Goal: Navigation & Orientation: Find specific page/section

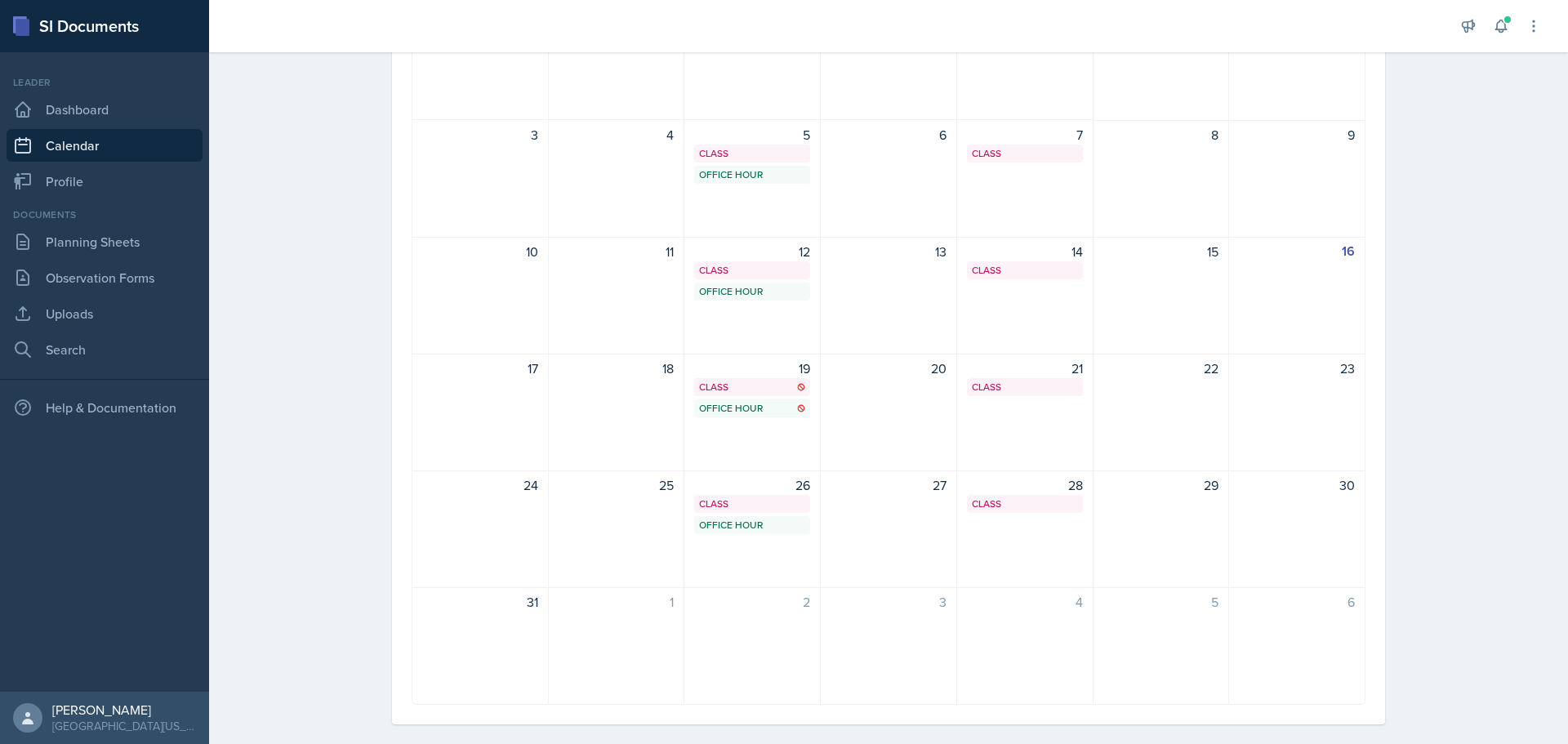
scroll to position [214, 0]
click at [84, 240] on link "Planning Sheets" at bounding box center [104, 242] width 196 height 33
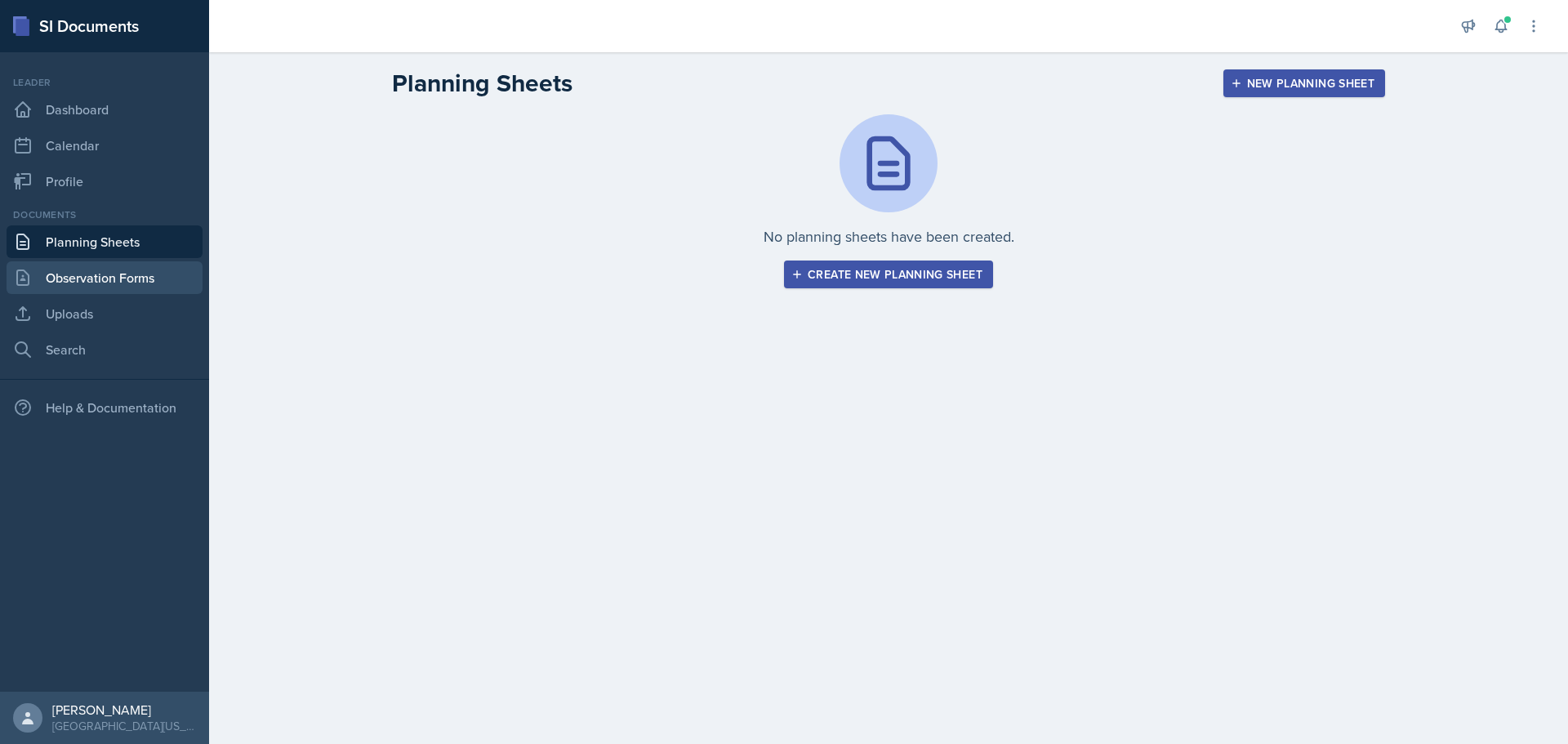
click at [78, 281] on link "Observation Forms" at bounding box center [104, 277] width 196 height 33
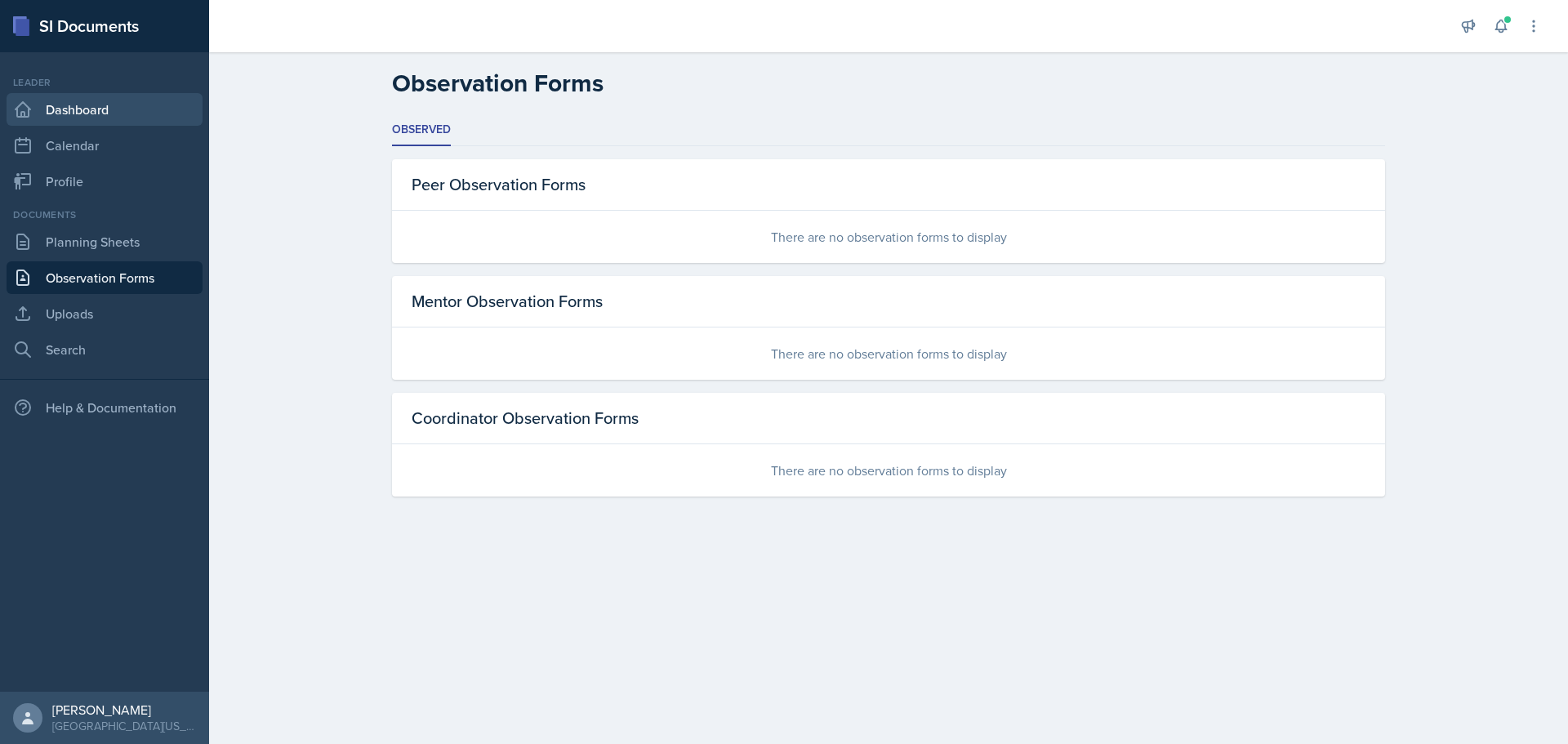
click at [110, 103] on link "Dashboard" at bounding box center [104, 109] width 196 height 33
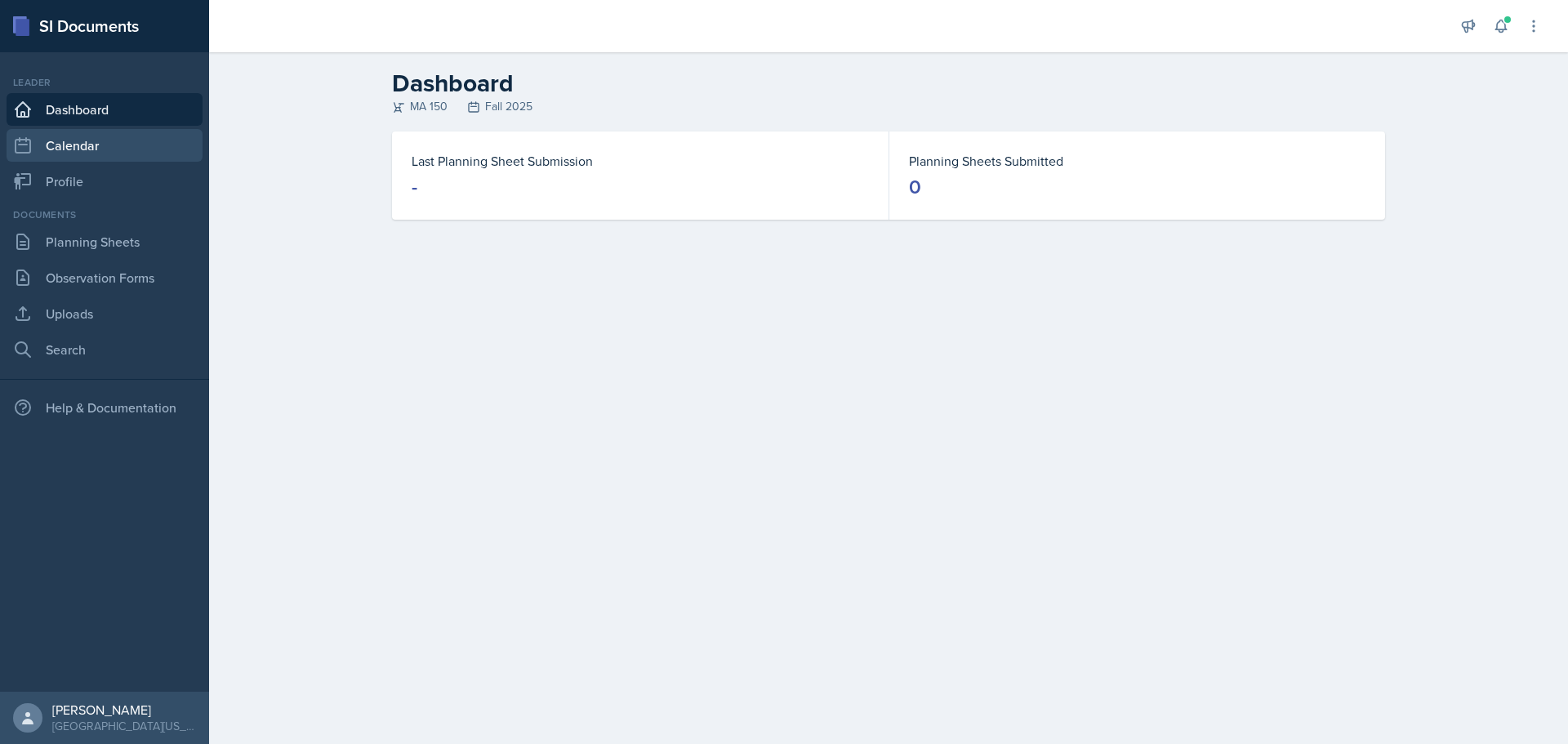
click at [96, 140] on link "Calendar" at bounding box center [104, 145] width 196 height 33
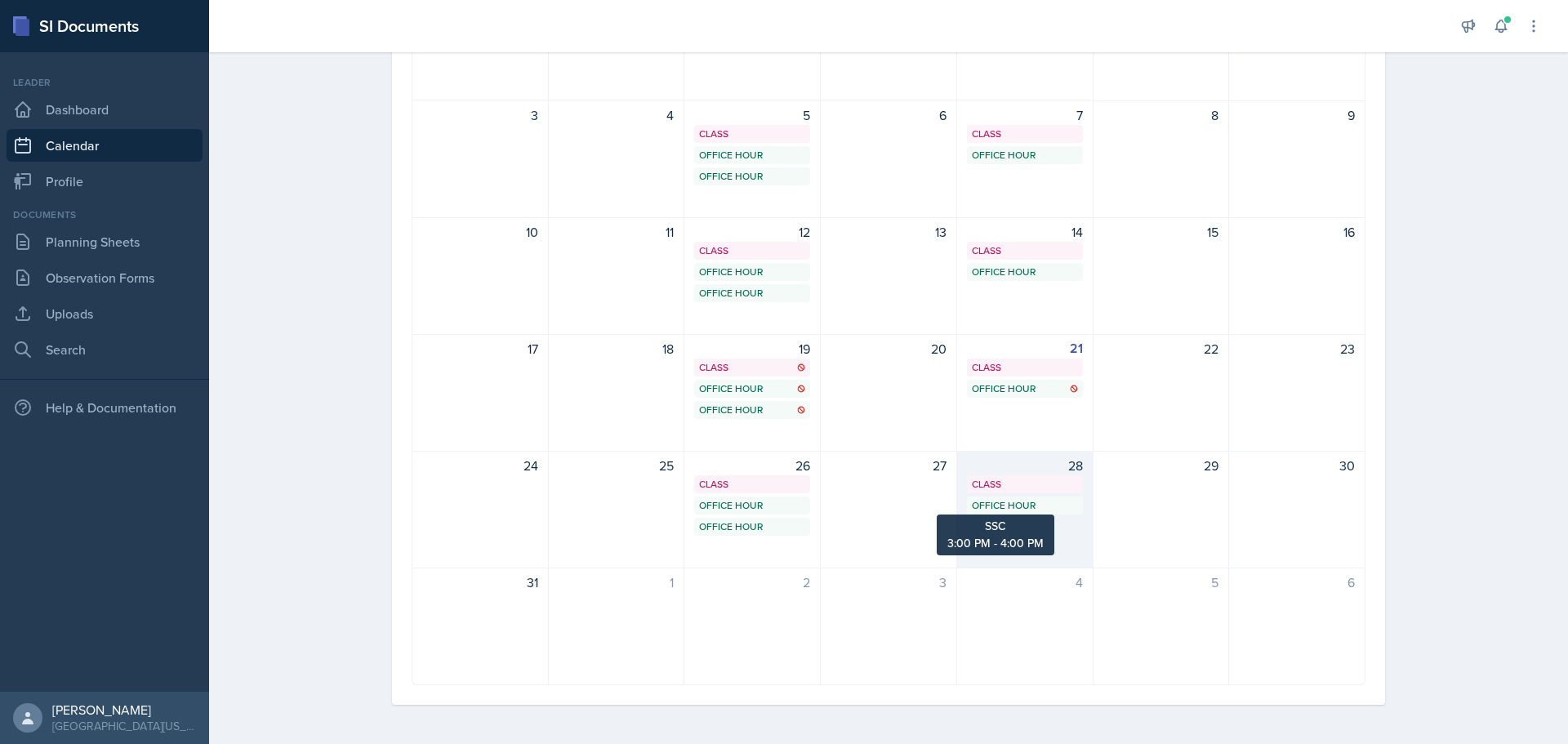
scroll to position [232, 0]
click at [1529, 25] on icon at bounding box center [1533, 25] width 16 height 16
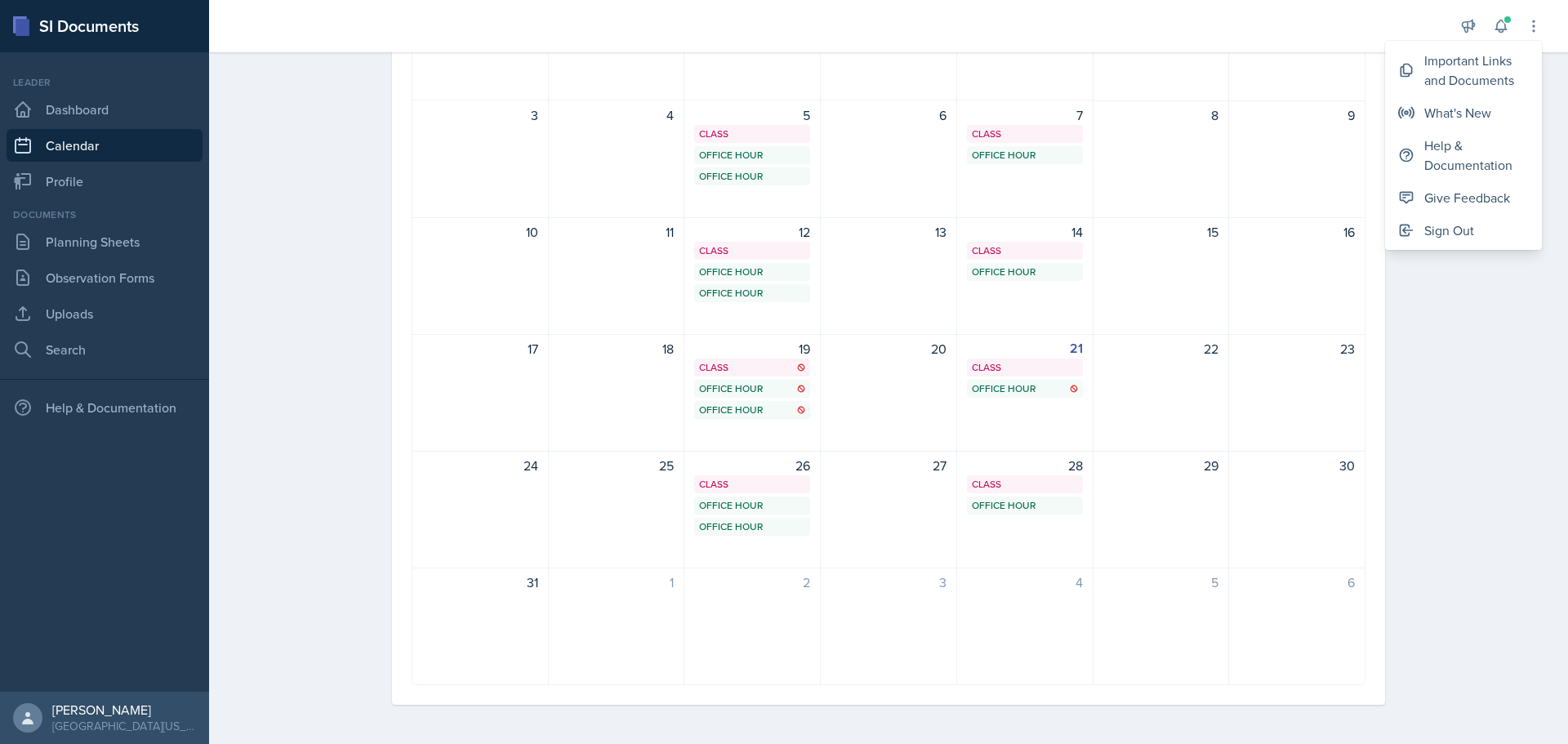
click at [1461, 311] on div "Calendar Fall 2025 [DATE] [DATE] Event Type Select Event Type All Admin Office …" at bounding box center [888, 282] width 1359 height 925
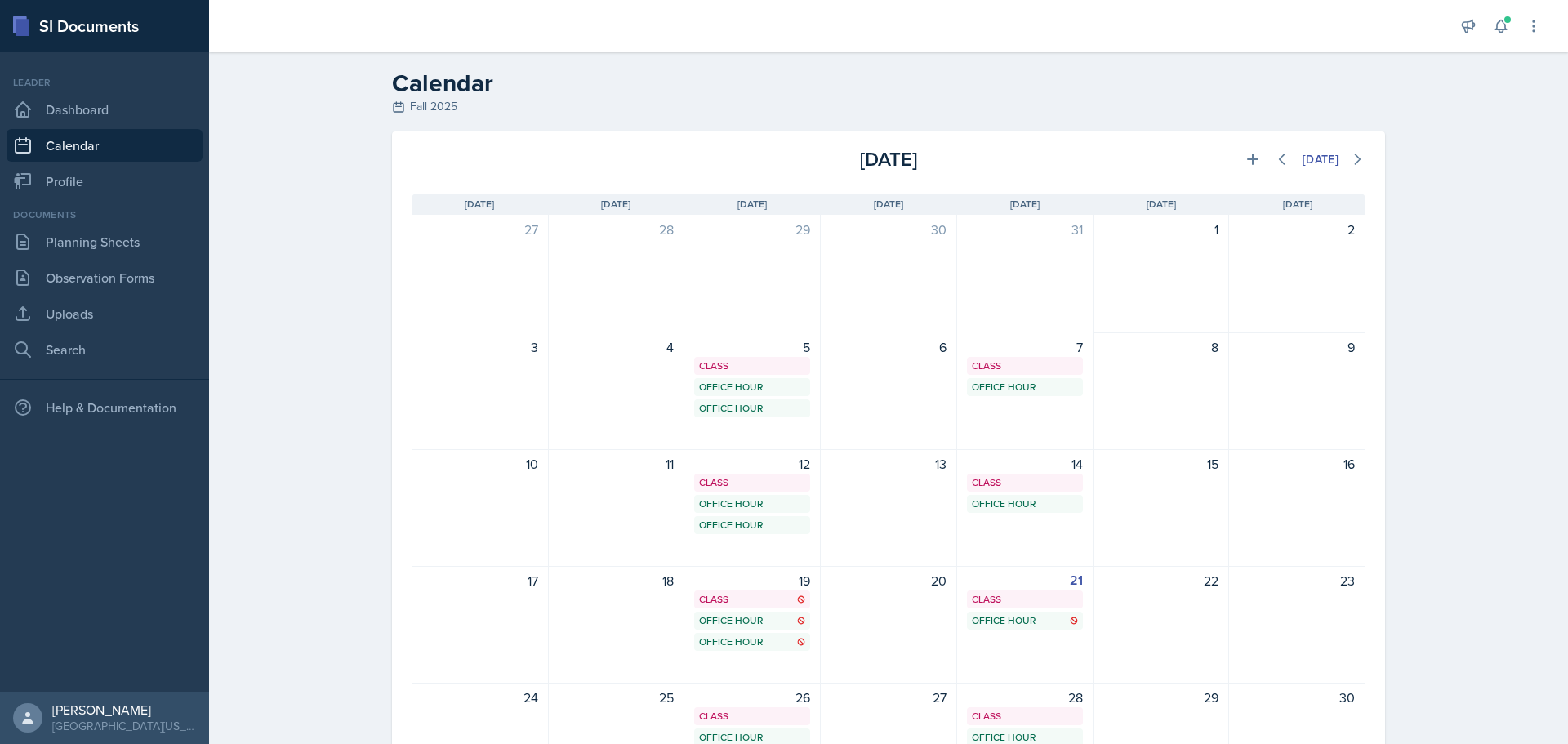
scroll to position [0, 0]
click at [1245, 155] on icon at bounding box center [1252, 159] width 16 height 16
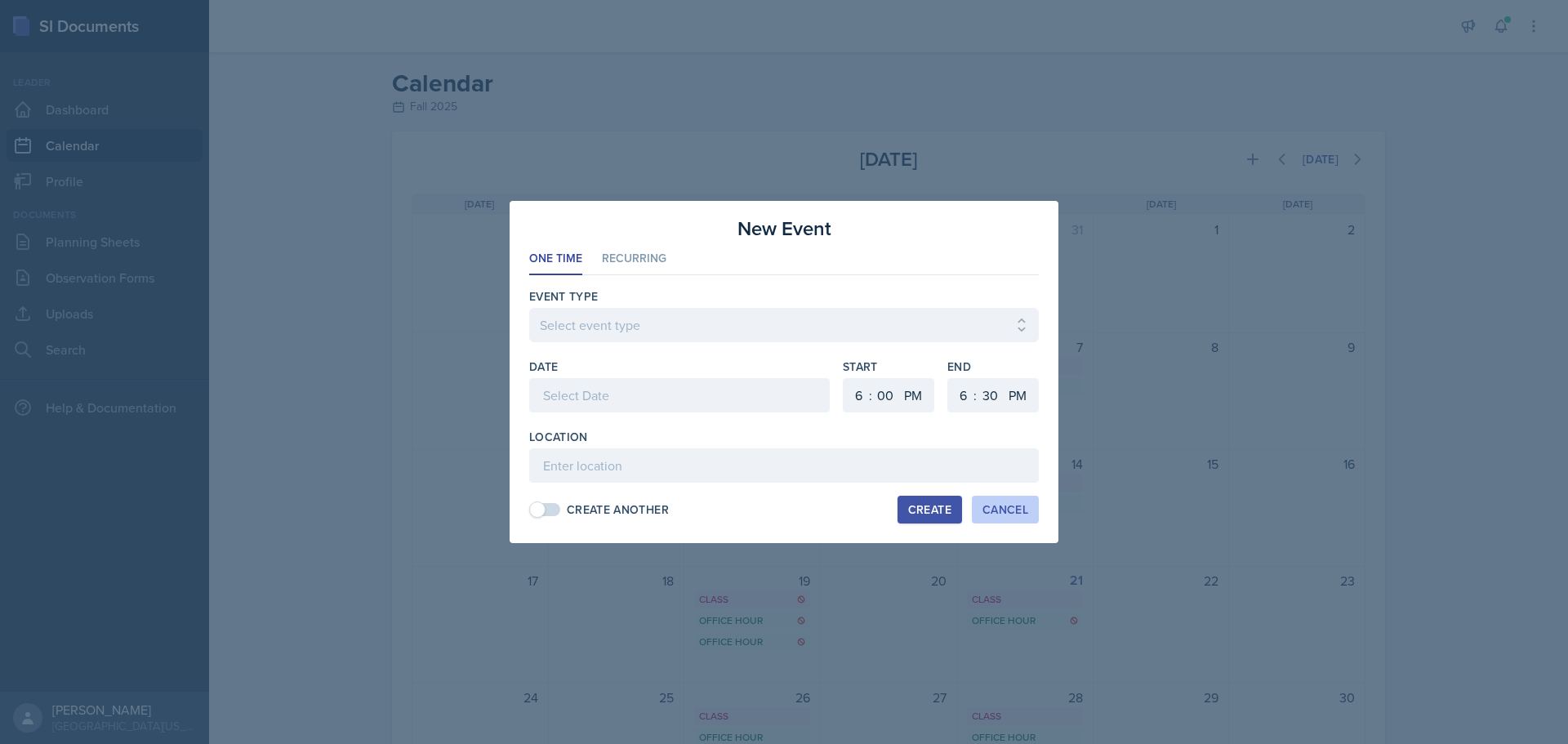
click at [1004, 498] on button "Cancel" at bounding box center [1005, 510] width 67 height 28
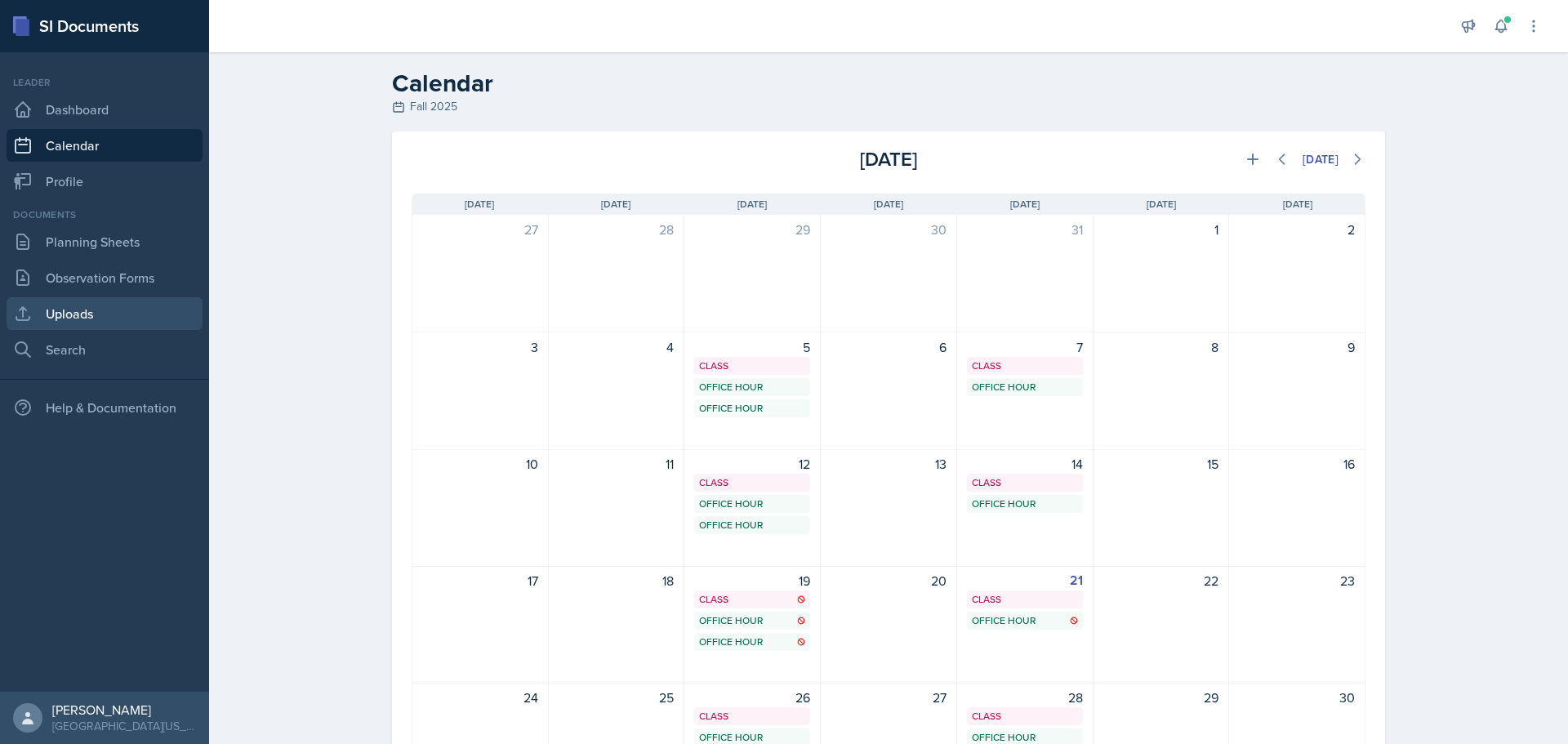
click at [78, 322] on link "Uploads" at bounding box center [104, 313] width 196 height 33
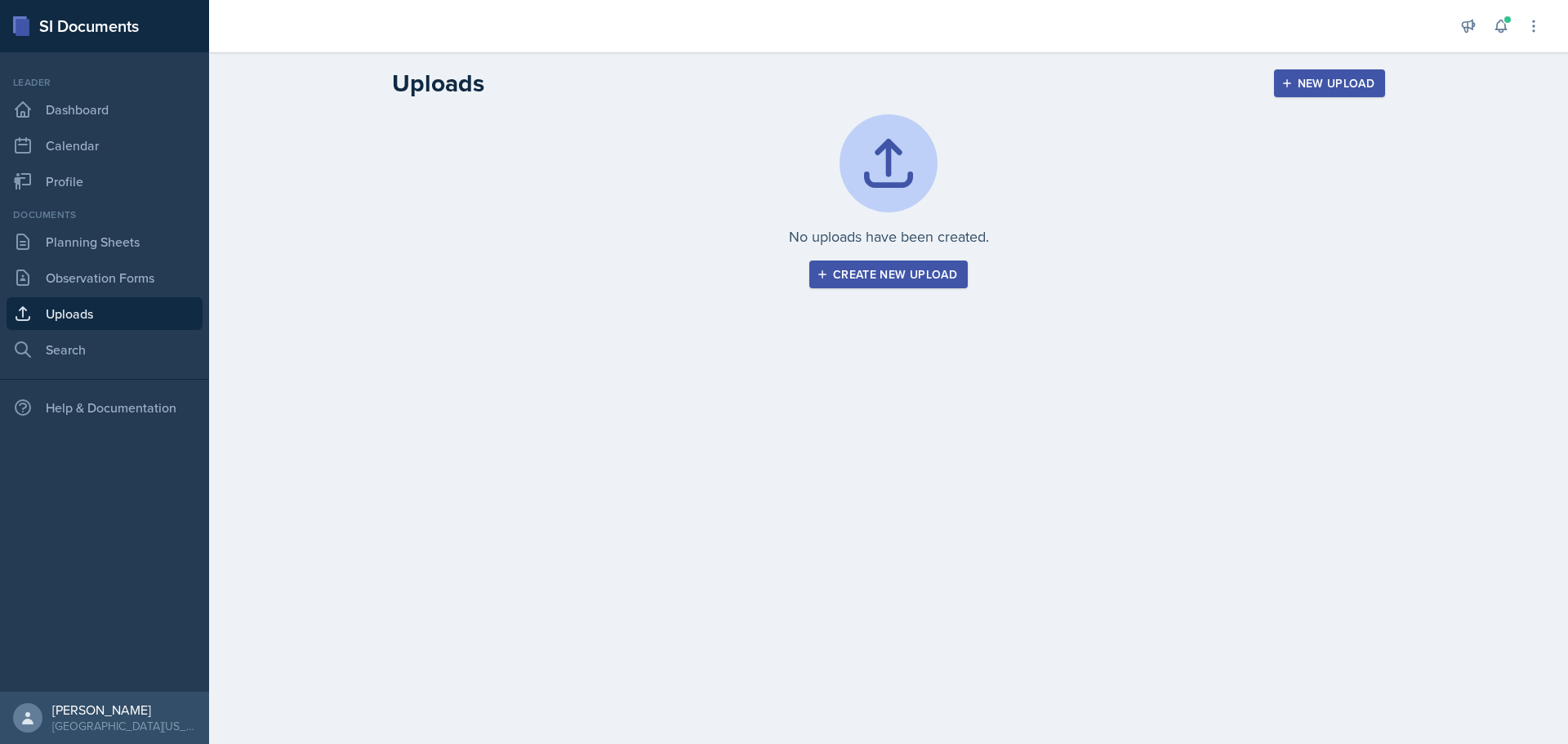
click at [821, 143] on div "No uploads have been created. Create new upload" at bounding box center [888, 201] width 993 height 174
click at [118, 107] on link "Dashboard" at bounding box center [104, 109] width 196 height 33
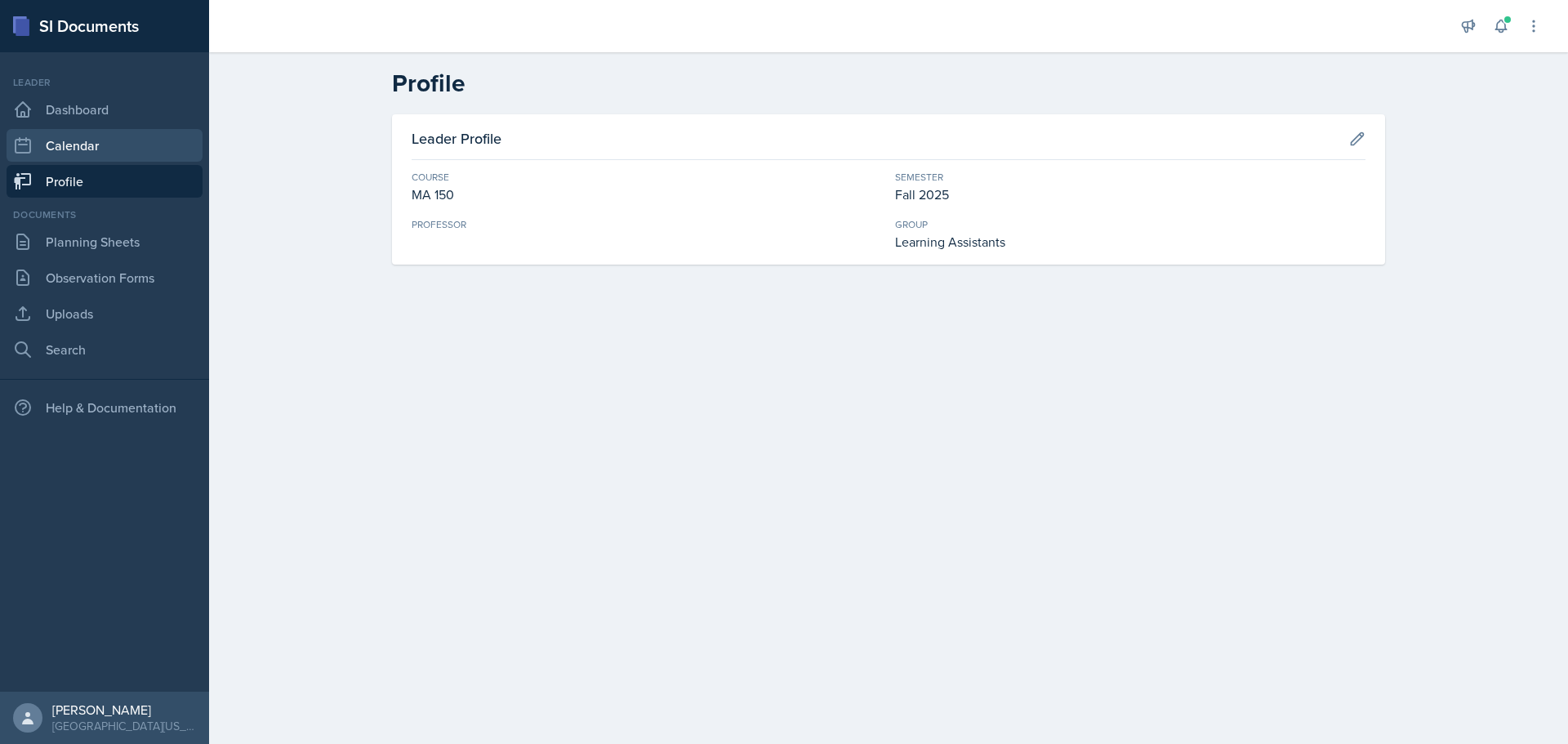
click at [110, 140] on link "Calendar" at bounding box center [104, 145] width 196 height 33
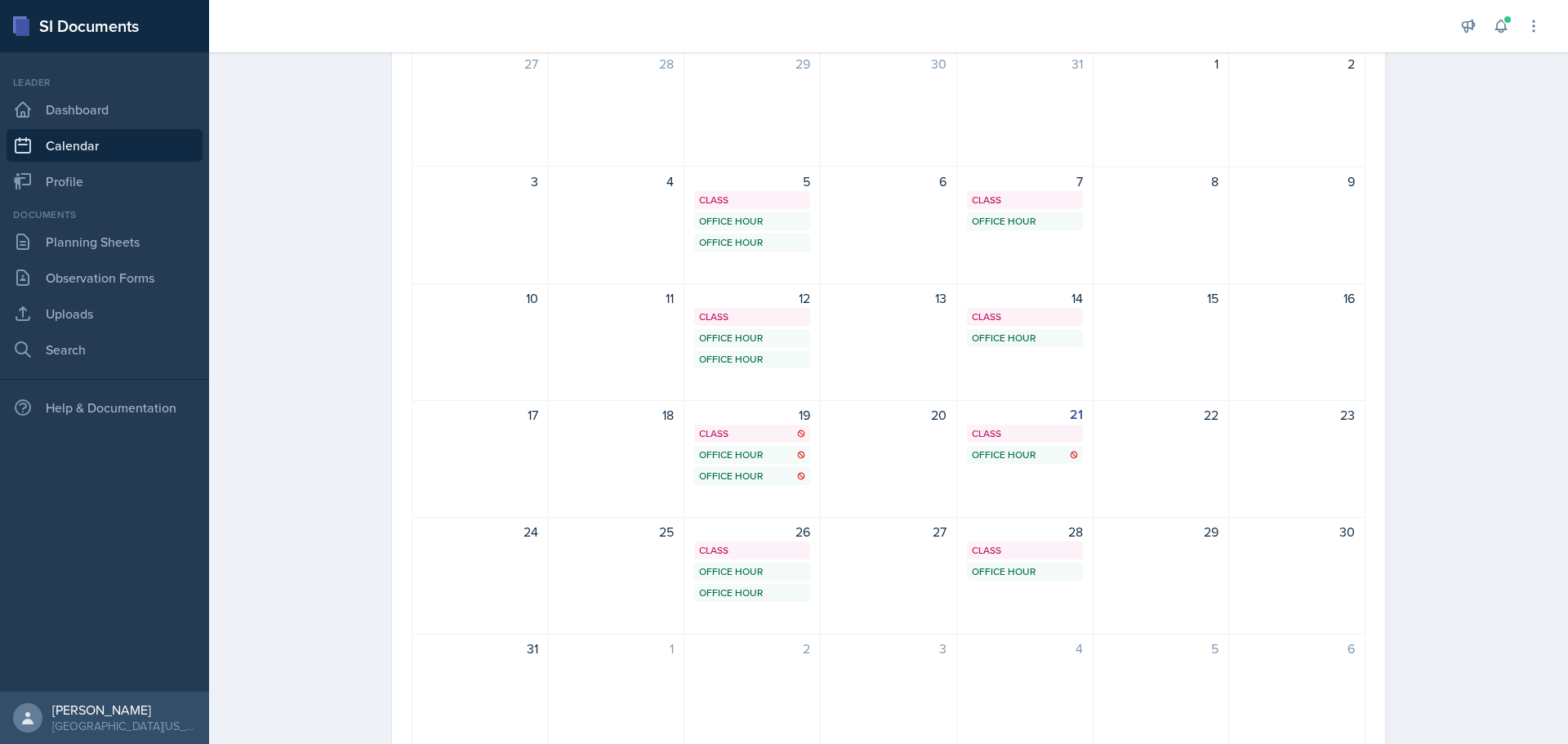
scroll to position [170, 0]
